Goal: Task Accomplishment & Management: Manage account settings

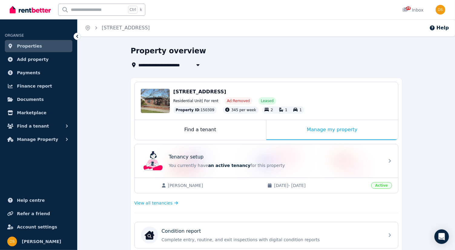
click at [39, 48] on link "Properties" at bounding box center [38, 46] width 67 height 12
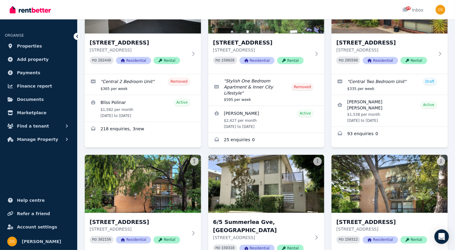
scroll to position [454, 0]
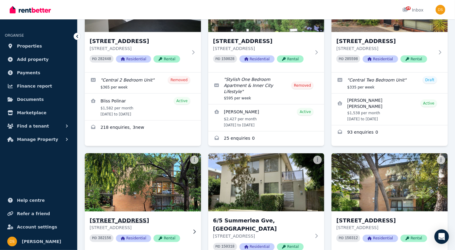
click at [155, 167] on img at bounding box center [143, 182] width 122 height 61
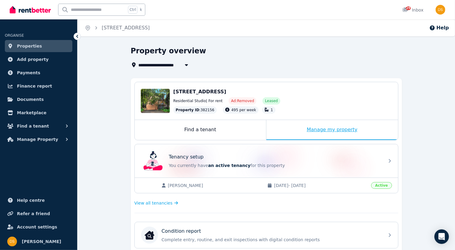
click at [330, 129] on div "Manage my property" at bounding box center [332, 130] width 132 height 20
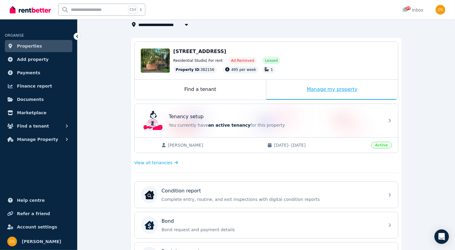
scroll to position [49, 0]
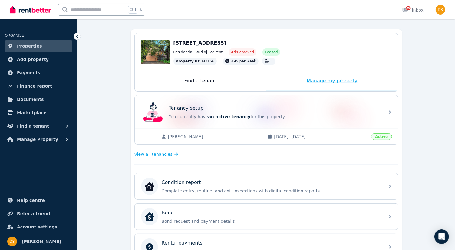
click at [351, 82] on div "Manage my property" at bounding box center [332, 81] width 132 height 20
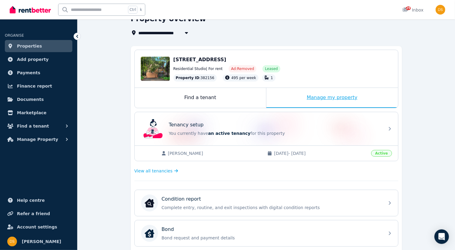
scroll to position [31, 0]
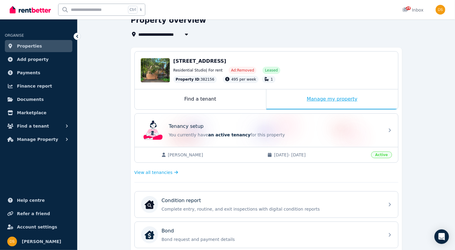
click at [336, 100] on div "Manage my property" at bounding box center [332, 99] width 132 height 20
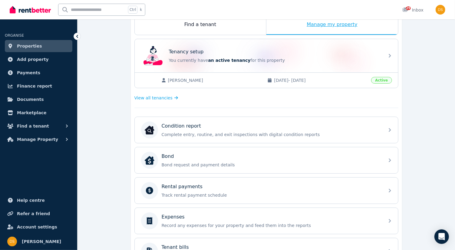
scroll to position [111, 0]
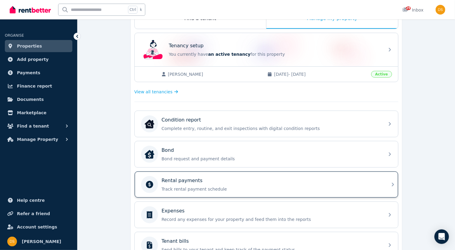
click at [394, 182] on div "Rental payments Track rental payment schedule" at bounding box center [266, 184] width 263 height 26
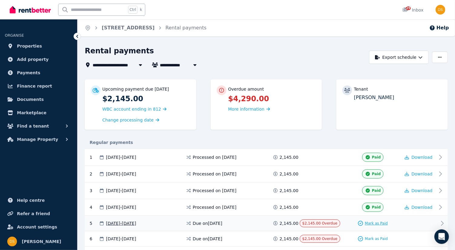
click at [373, 222] on span "Mark as Paid" at bounding box center [376, 223] width 23 height 5
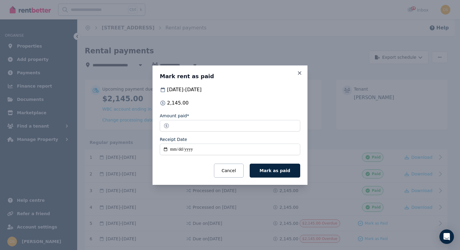
click at [174, 146] on input "Receipt Date" at bounding box center [230, 148] width 140 height 11
type input "**********"
click at [278, 170] on span "Mark as paid" at bounding box center [275, 170] width 31 height 5
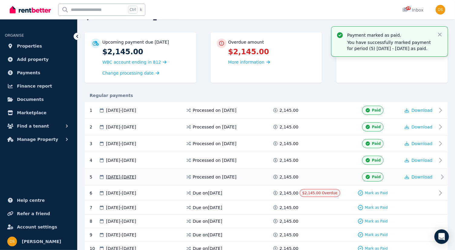
scroll to position [47, 0]
click at [377, 190] on span "Mark as Paid" at bounding box center [376, 192] width 23 height 5
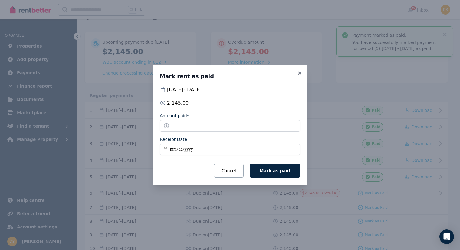
click at [174, 147] on input "Receipt Date" at bounding box center [230, 148] width 140 height 11
type input "**********"
click at [273, 165] on button "Mark as paid" at bounding box center [275, 170] width 51 height 14
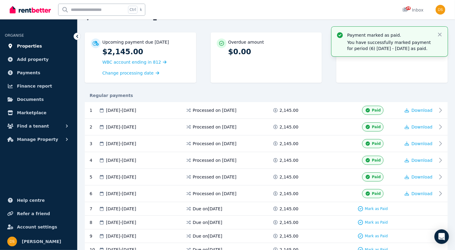
click at [37, 46] on link "Properties" at bounding box center [38, 46] width 67 height 12
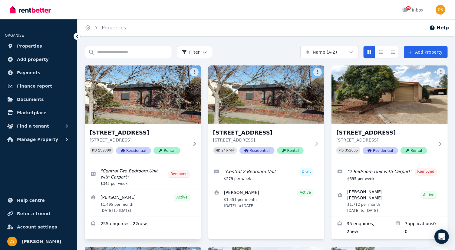
click at [159, 106] on img at bounding box center [143, 94] width 122 height 61
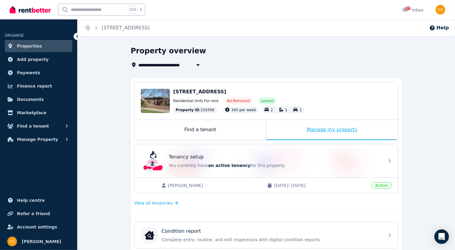
click at [322, 130] on div "Manage my property" at bounding box center [332, 130] width 132 height 20
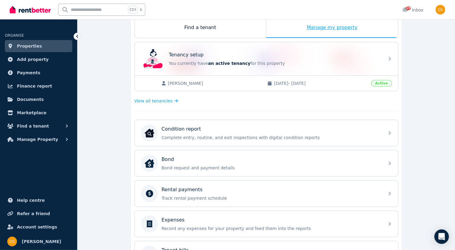
scroll to position [103, 0]
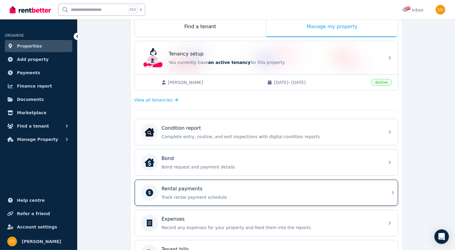
click at [391, 195] on div "Rental payments Track rental payment schedule" at bounding box center [266, 192] width 263 height 26
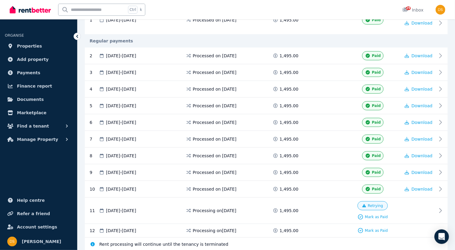
scroll to position [147, 0]
click at [29, 47] on span "Properties" at bounding box center [29, 45] width 25 height 7
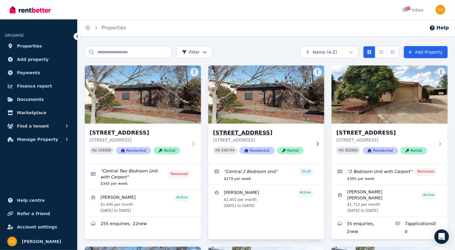
click at [273, 107] on img at bounding box center [266, 94] width 122 height 61
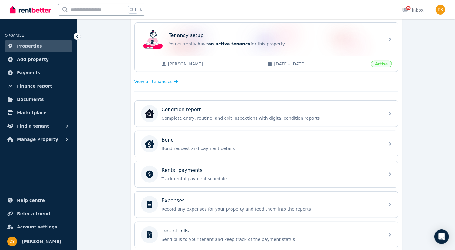
scroll to position [122, 0]
click at [392, 171] on icon at bounding box center [392, 173] width 7 height 7
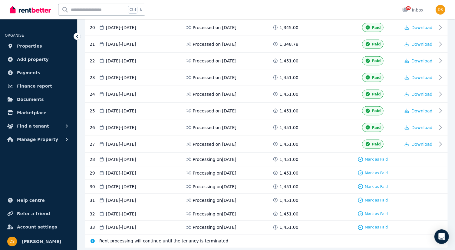
scroll to position [457, 0]
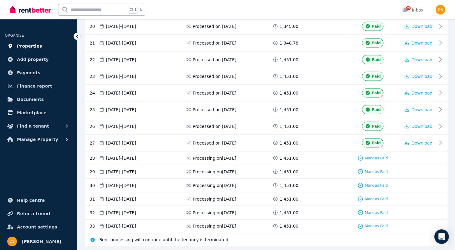
click at [34, 45] on span "Properties" at bounding box center [29, 45] width 25 height 7
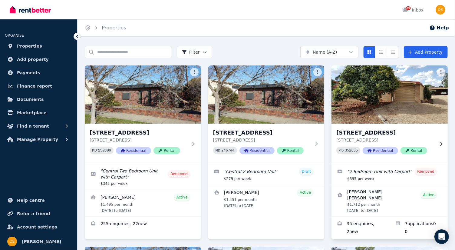
click at [366, 111] on img at bounding box center [390, 94] width 122 height 61
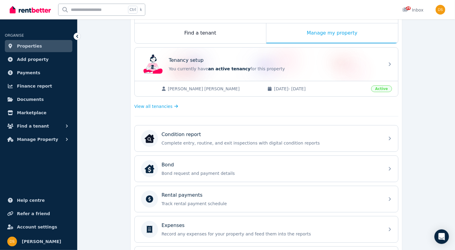
scroll to position [97, 0]
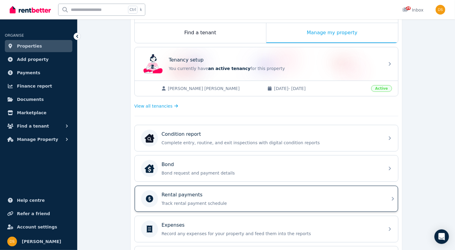
click at [391, 197] on icon at bounding box center [392, 199] width 2 height 4
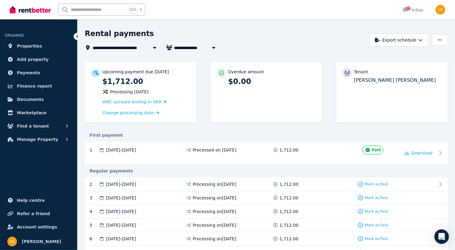
scroll to position [24, 0]
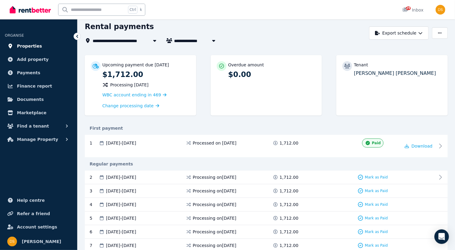
click at [28, 47] on span "Properties" at bounding box center [29, 45] width 25 height 7
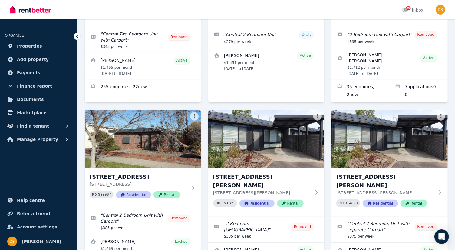
scroll to position [137, 0]
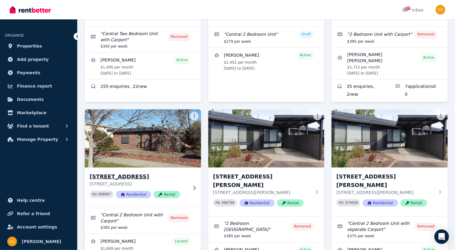
click at [133, 128] on img at bounding box center [143, 138] width 122 height 61
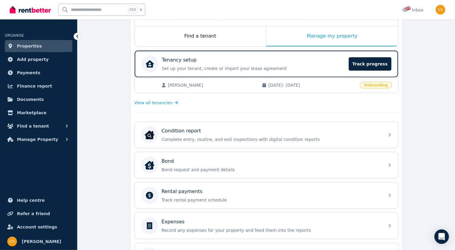
scroll to position [118, 0]
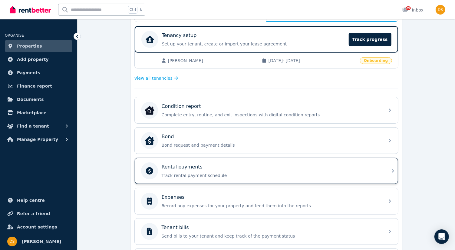
click at [391, 169] on icon at bounding box center [392, 170] width 7 height 7
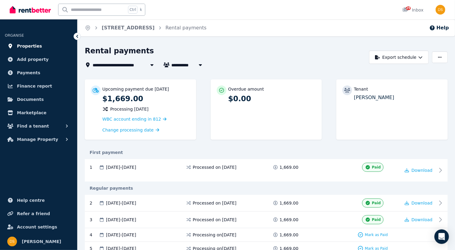
click at [36, 44] on span "Properties" at bounding box center [29, 45] width 25 height 7
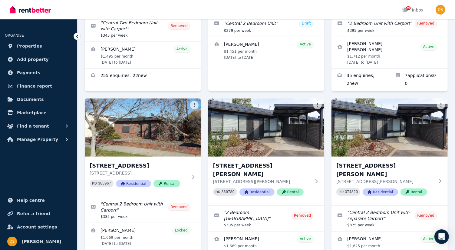
scroll to position [149, 0]
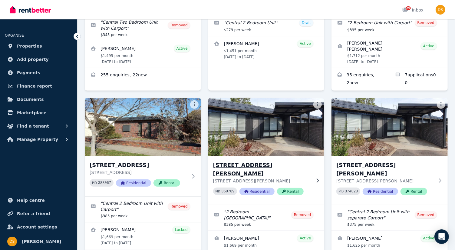
click at [269, 129] on img at bounding box center [266, 126] width 122 height 61
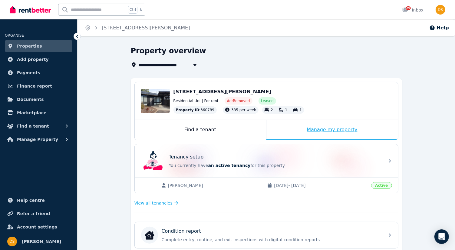
click at [326, 126] on div "Manage my property" at bounding box center [332, 130] width 132 height 20
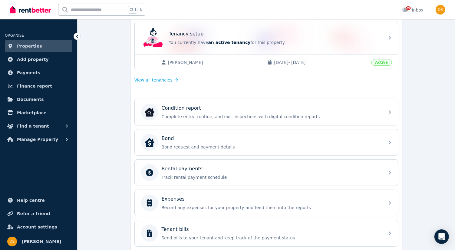
scroll to position [126, 0]
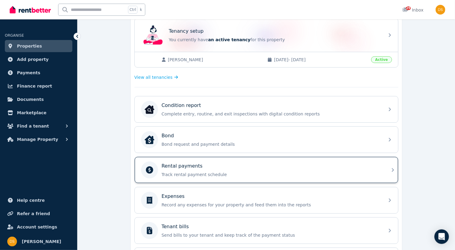
click at [390, 172] on div "Rental payments Track rental payment schedule" at bounding box center [266, 170] width 263 height 26
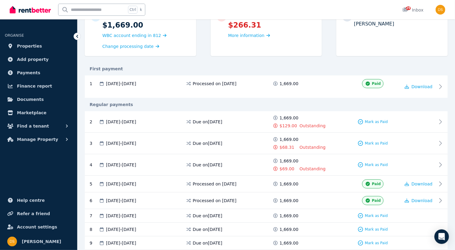
scroll to position [74, 0]
click at [31, 47] on span "Properties" at bounding box center [29, 45] width 25 height 7
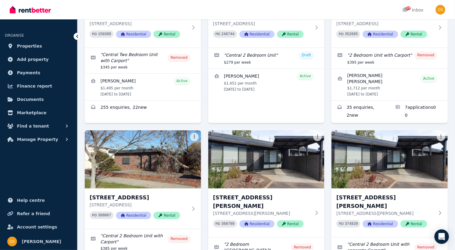
scroll to position [116, 0]
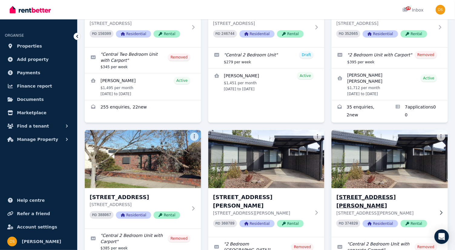
click at [411, 156] on img at bounding box center [390, 158] width 122 height 61
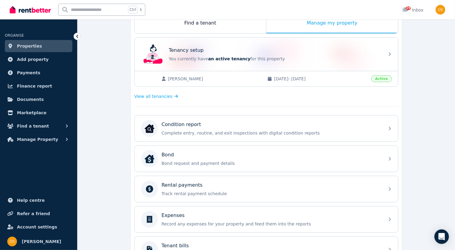
scroll to position [117, 0]
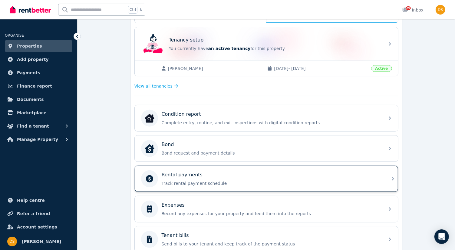
click at [392, 176] on icon at bounding box center [392, 178] width 7 height 7
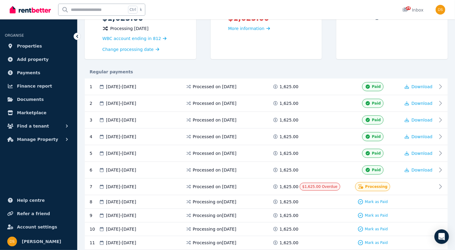
scroll to position [125, 0]
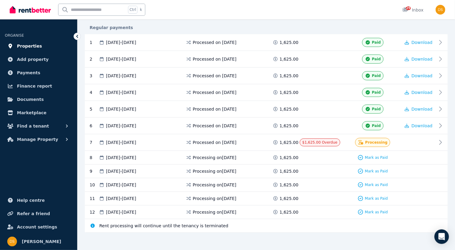
click at [31, 44] on span "Properties" at bounding box center [29, 45] width 25 height 7
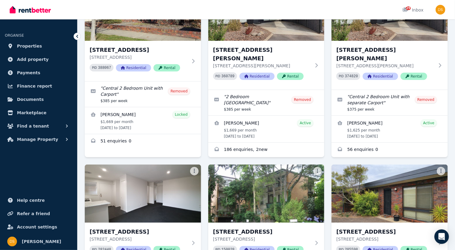
scroll to position [264, 0]
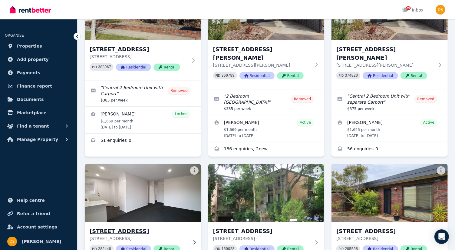
click at [117, 180] on img at bounding box center [143, 192] width 122 height 61
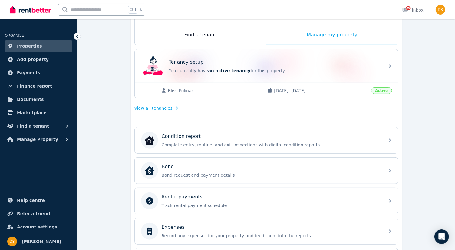
scroll to position [96, 0]
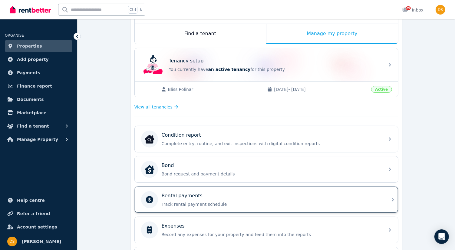
click at [392, 196] on icon at bounding box center [392, 199] width 7 height 7
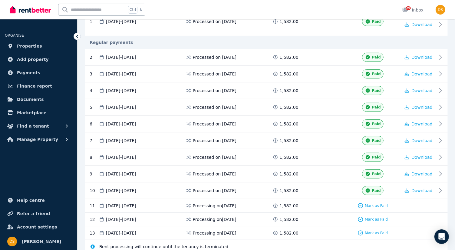
scroll to position [165, 0]
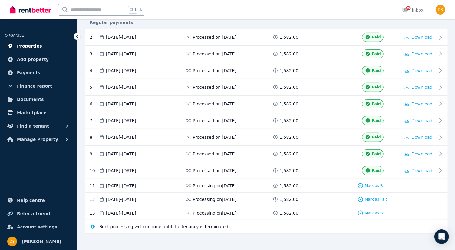
click at [34, 47] on span "Properties" at bounding box center [29, 45] width 25 height 7
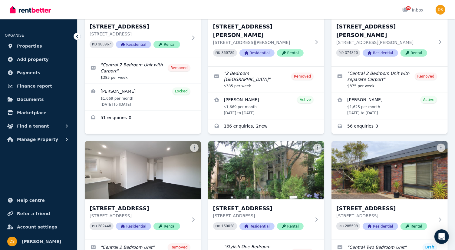
scroll to position [288, 0]
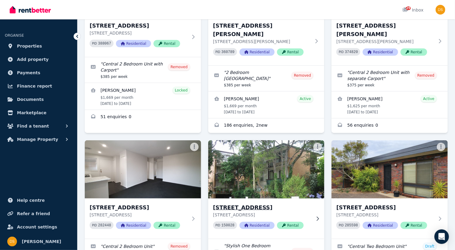
click at [278, 163] on img at bounding box center [266, 169] width 122 height 61
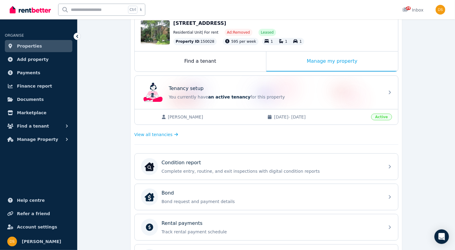
scroll to position [70, 0]
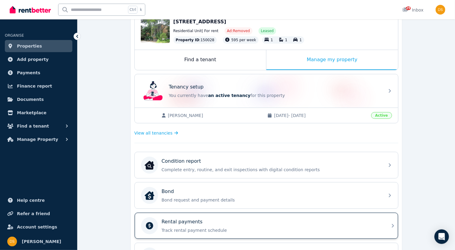
click at [395, 226] on div "Rental payments Track rental payment schedule" at bounding box center [266, 225] width 263 height 26
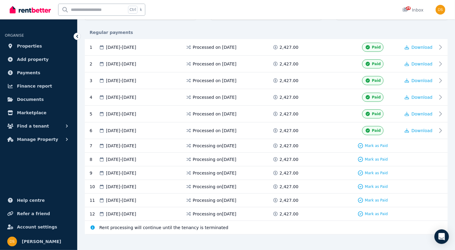
scroll to position [121, 0]
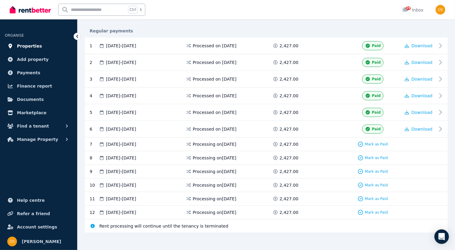
click at [31, 47] on span "Properties" at bounding box center [29, 45] width 25 height 7
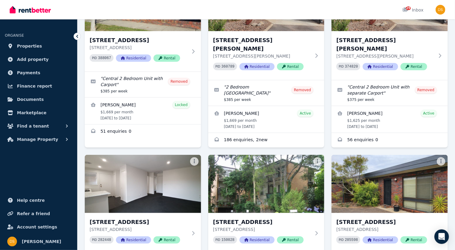
scroll to position [275, 0]
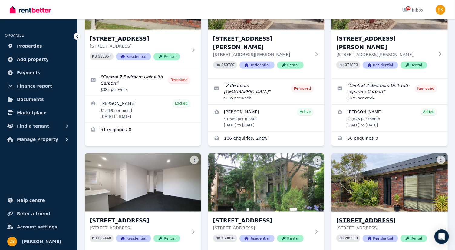
click at [400, 175] on img at bounding box center [390, 182] width 122 height 61
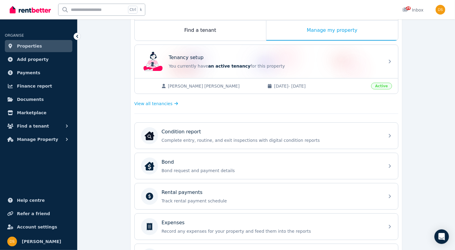
scroll to position [112, 0]
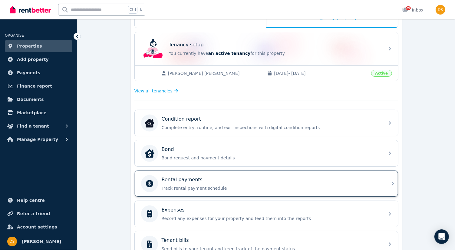
click at [389, 181] on icon at bounding box center [392, 183] width 7 height 7
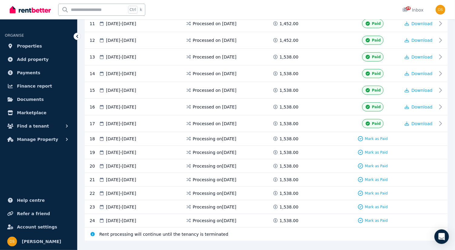
scroll to position [330, 0]
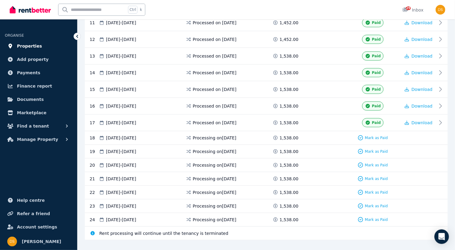
click at [29, 46] on span "Properties" at bounding box center [29, 45] width 25 height 7
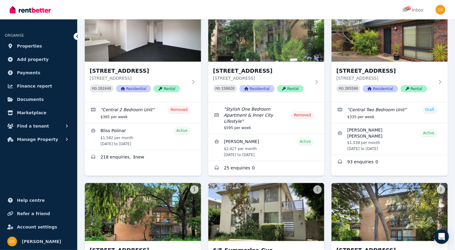
scroll to position [431, 0]
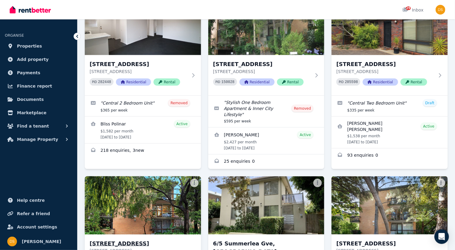
click at [162, 195] on img at bounding box center [143, 205] width 122 height 61
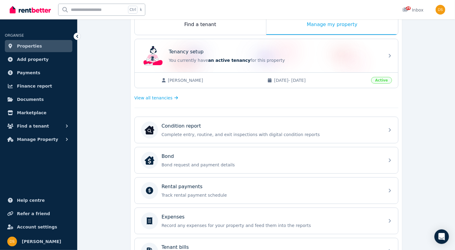
scroll to position [106, 0]
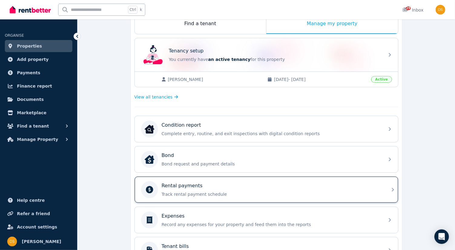
click at [389, 189] on icon at bounding box center [392, 189] width 7 height 7
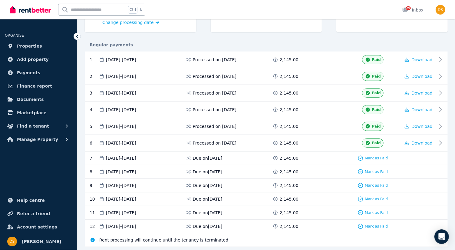
scroll to position [112, 0]
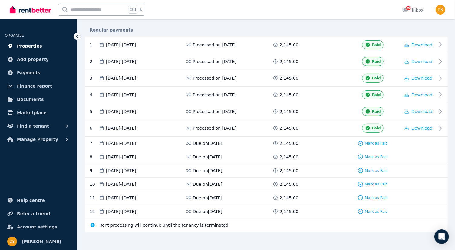
click at [32, 45] on span "Properties" at bounding box center [29, 45] width 25 height 7
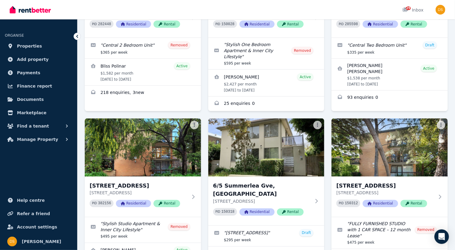
scroll to position [489, 0]
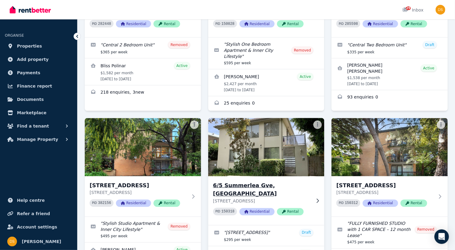
click at [274, 138] on img at bounding box center [266, 146] width 122 height 61
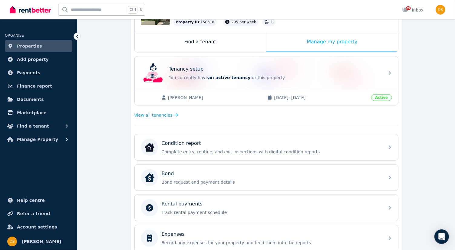
scroll to position [101, 0]
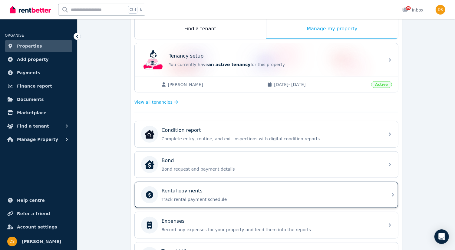
click at [393, 191] on icon at bounding box center [392, 194] width 7 height 7
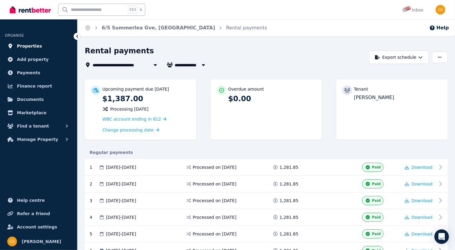
click at [23, 45] on span "Properties" at bounding box center [29, 45] width 25 height 7
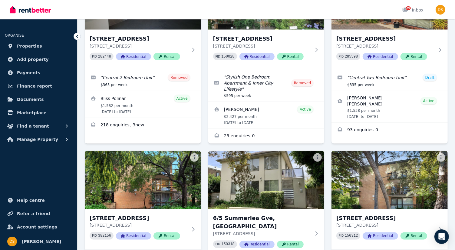
scroll to position [457, 0]
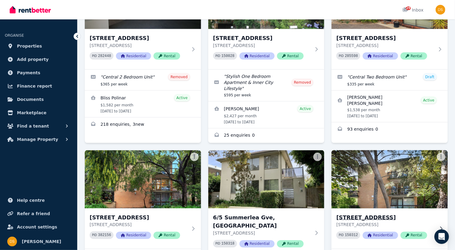
click at [396, 170] on img at bounding box center [390, 179] width 122 height 61
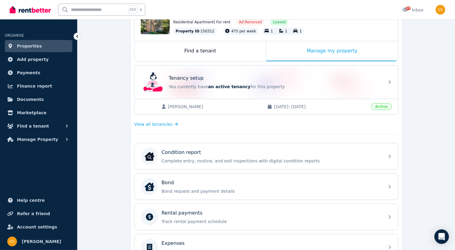
scroll to position [95, 0]
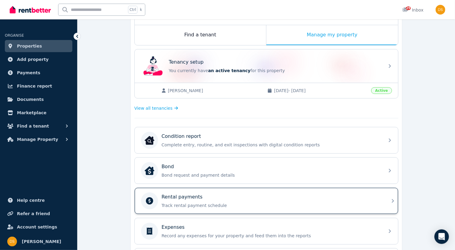
click at [389, 199] on icon at bounding box center [392, 200] width 7 height 7
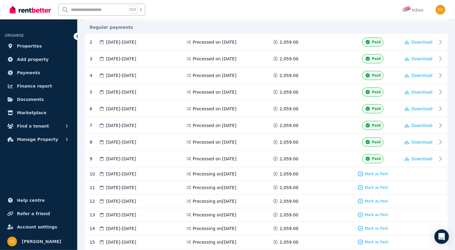
scroll to position [163, 0]
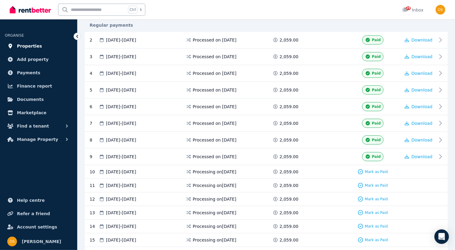
click at [28, 44] on span "Properties" at bounding box center [29, 45] width 25 height 7
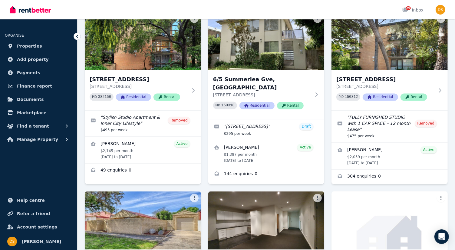
scroll to position [595, 0]
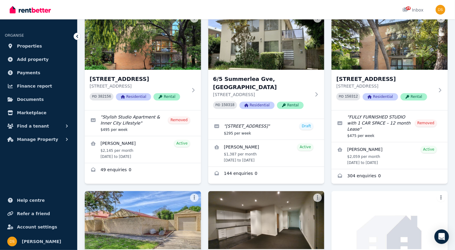
click at [165, 195] on img at bounding box center [143, 219] width 122 height 61
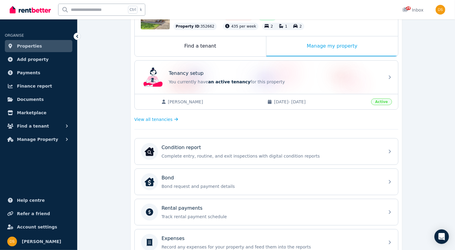
scroll to position [84, 0]
click at [389, 209] on icon at bounding box center [392, 211] width 7 height 7
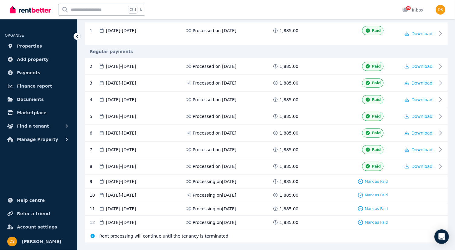
scroll to position [139, 0]
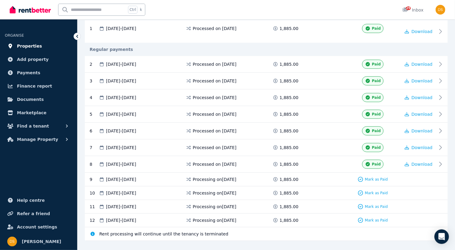
click at [30, 46] on span "Properties" at bounding box center [29, 45] width 25 height 7
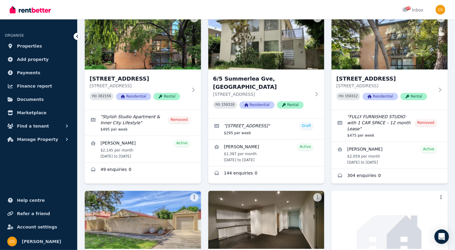
scroll to position [596, 0]
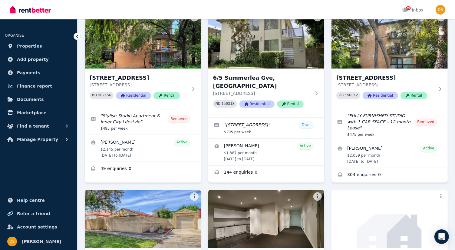
click at [265, 207] on img at bounding box center [266, 218] width 122 height 61
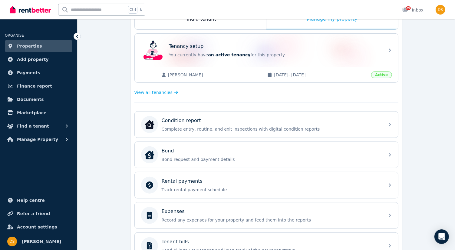
scroll to position [111, 0]
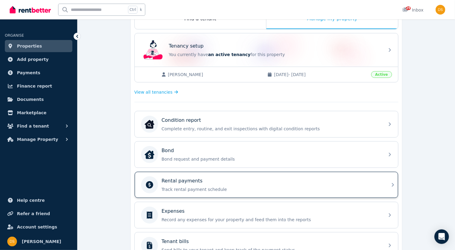
click at [393, 185] on icon at bounding box center [392, 184] width 7 height 7
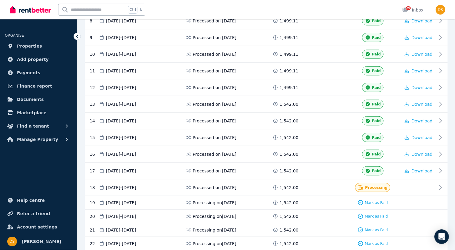
scroll to position [285, 0]
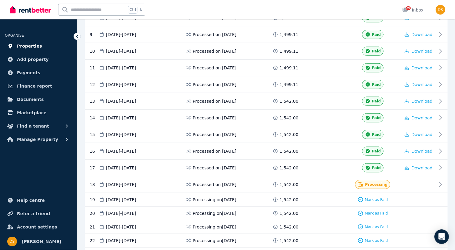
click at [34, 48] on span "Properties" at bounding box center [29, 45] width 25 height 7
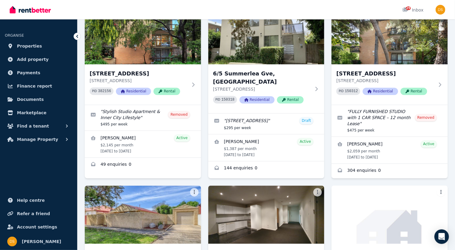
scroll to position [601, 0]
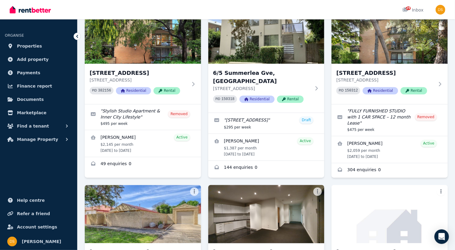
click at [264, 183] on img at bounding box center [266, 213] width 122 height 61
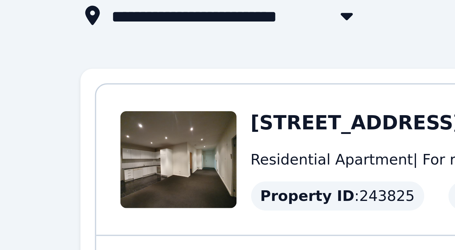
scroll to position [1, 0]
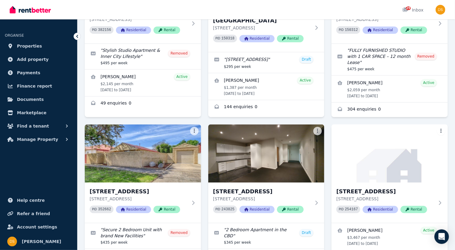
scroll to position [663, 0]
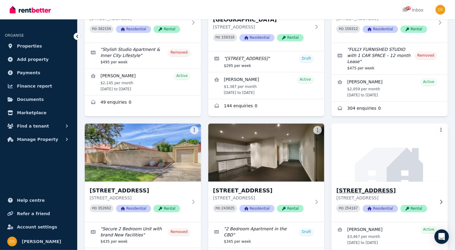
click at [409, 136] on img at bounding box center [390, 152] width 122 height 61
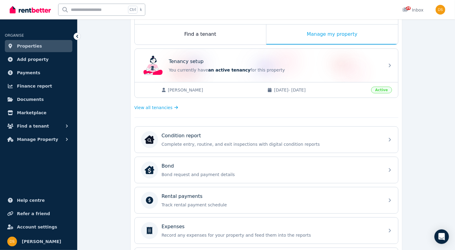
scroll to position [99, 0]
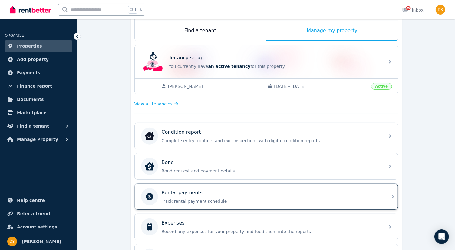
click at [392, 193] on icon at bounding box center [392, 196] width 7 height 7
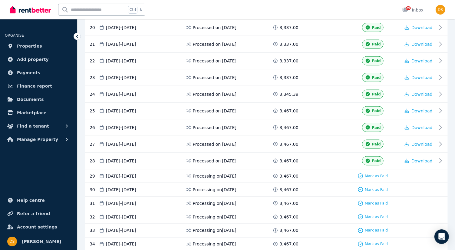
scroll to position [457, 0]
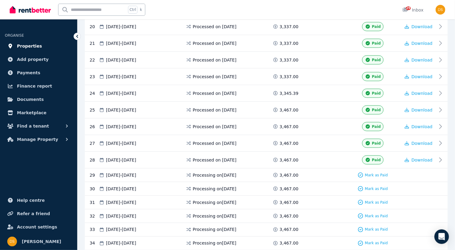
click at [22, 46] on span "Properties" at bounding box center [29, 45] width 25 height 7
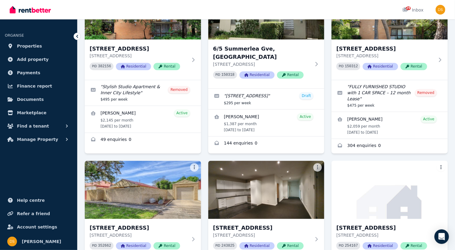
scroll to position [626, 0]
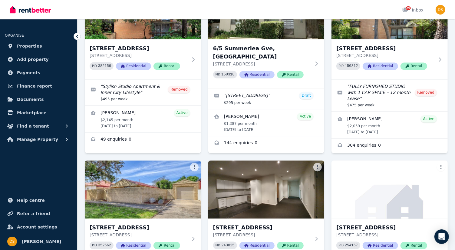
click at [440, 159] on img at bounding box center [390, 189] width 122 height 61
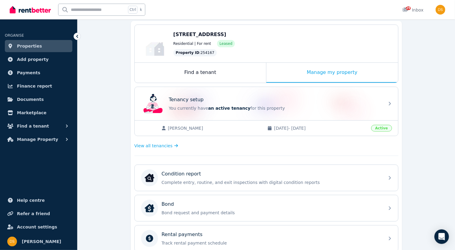
scroll to position [55, 0]
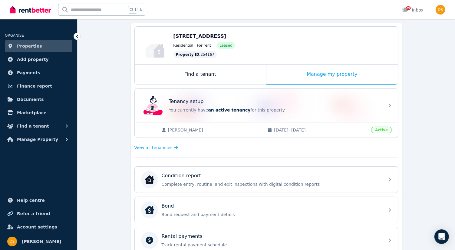
click at [33, 49] on span "Properties" at bounding box center [29, 45] width 25 height 7
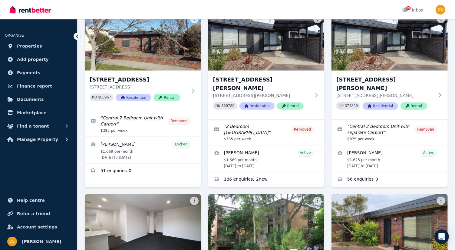
scroll to position [234, 0]
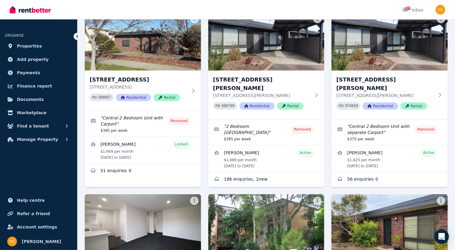
click at [438, 196] on img at bounding box center [390, 222] width 122 height 61
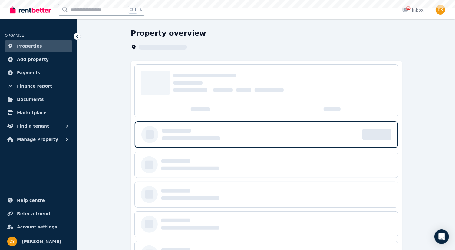
scroll to position [24, 0]
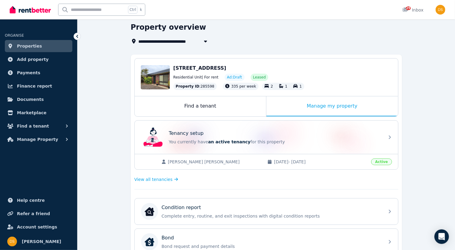
click at [26, 47] on span "Properties" at bounding box center [29, 45] width 25 height 7
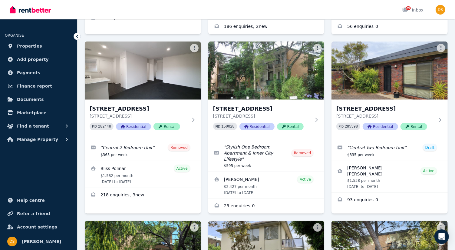
scroll to position [399, 0]
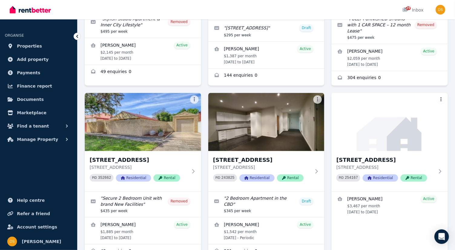
scroll to position [702, 0]
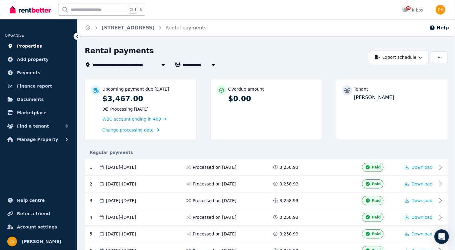
click at [26, 45] on span "Properties" at bounding box center [29, 45] width 25 height 7
